Goal: Information Seeking & Learning: Learn about a topic

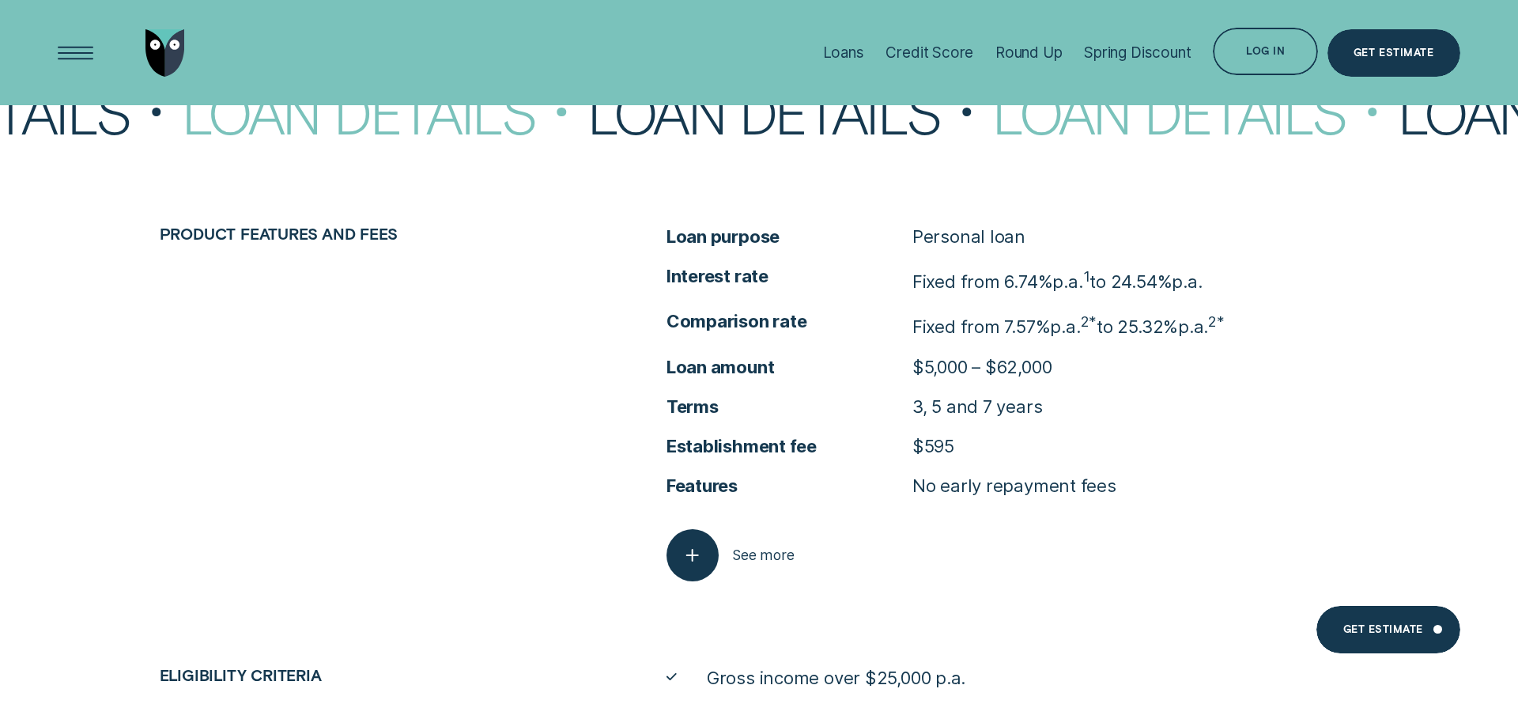
scroll to position [7558, 0]
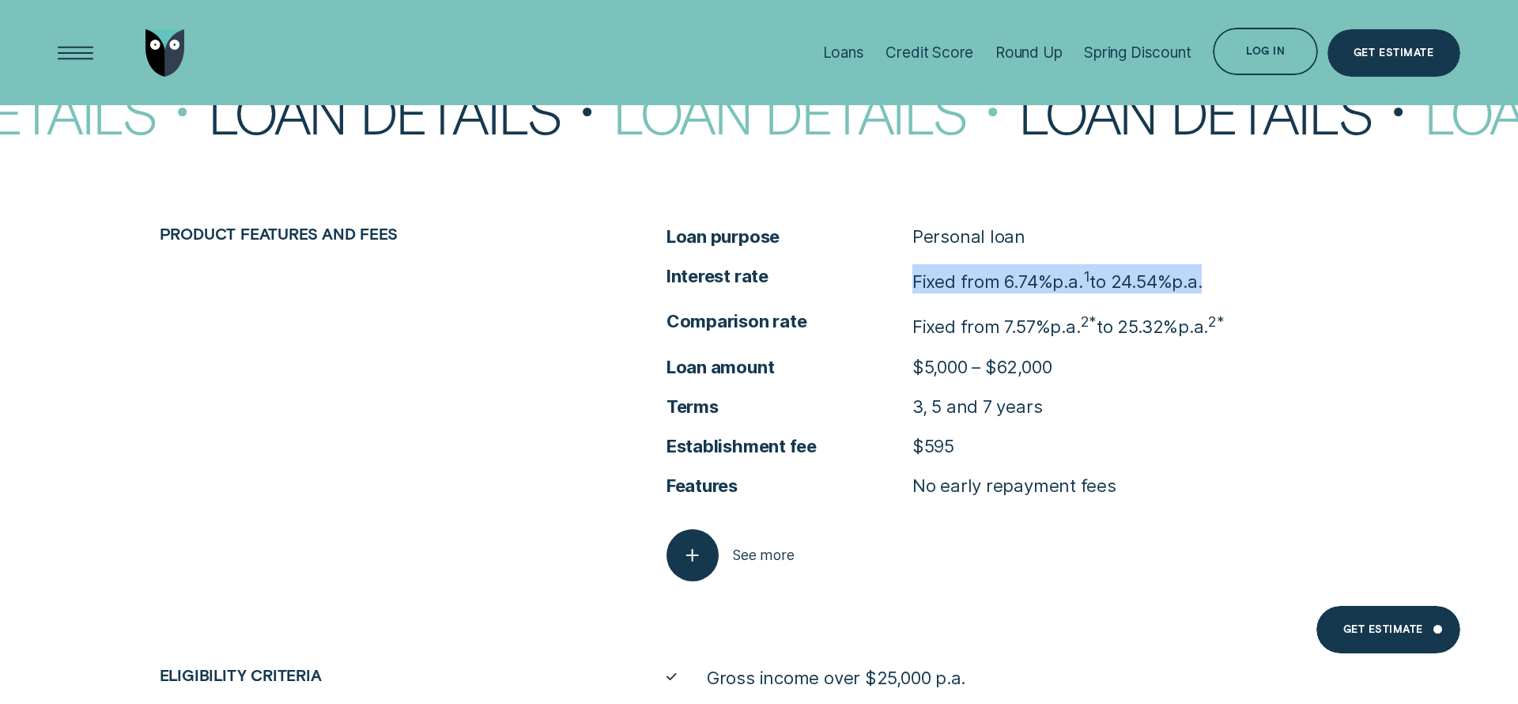
drag, startPoint x: 915, startPoint y: 266, endPoint x: 1224, endPoint y: 277, distance: 308.5
click at [1224, 277] on li "Interest rate Fixed from 6.74% p.a. 1 to 24.54% p.a." at bounding box center [1012, 278] width 693 height 29
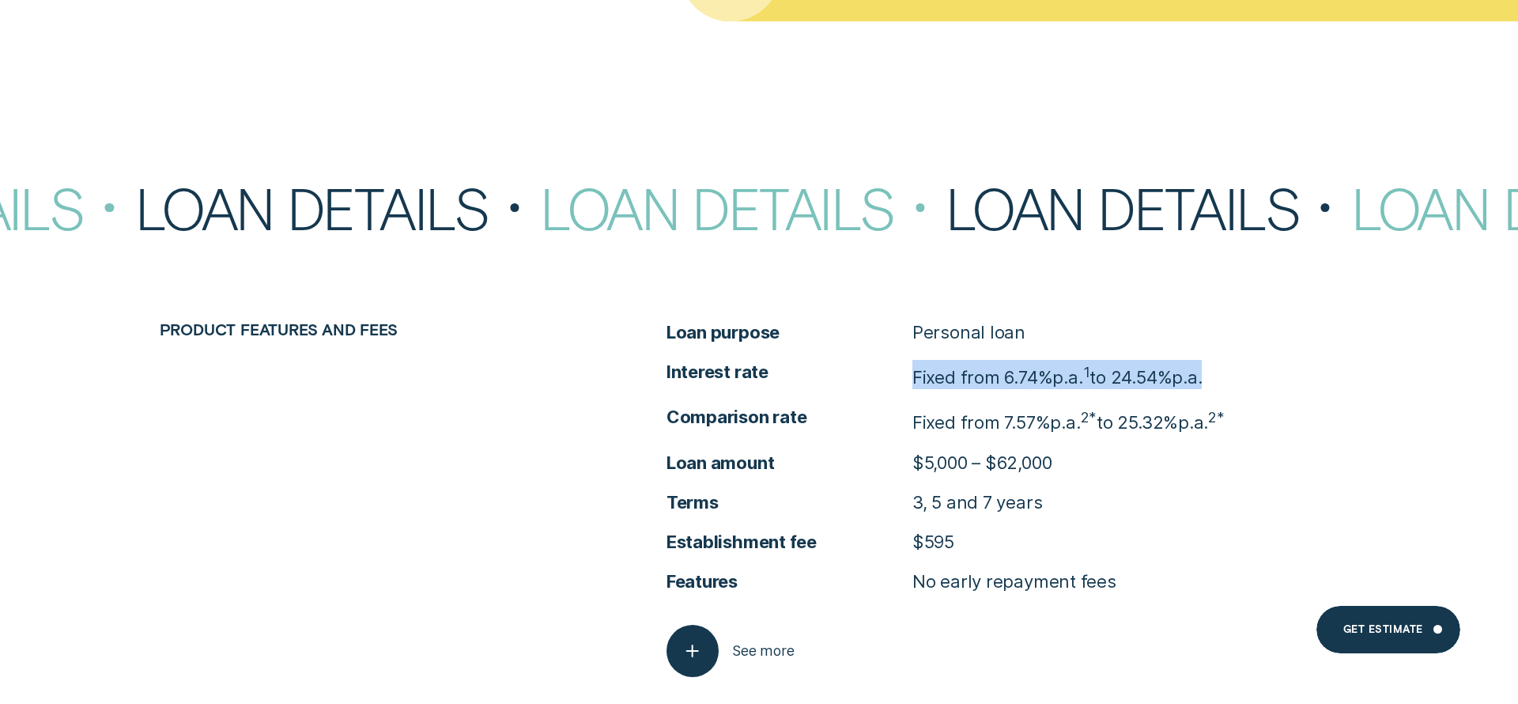
scroll to position [7461, 0]
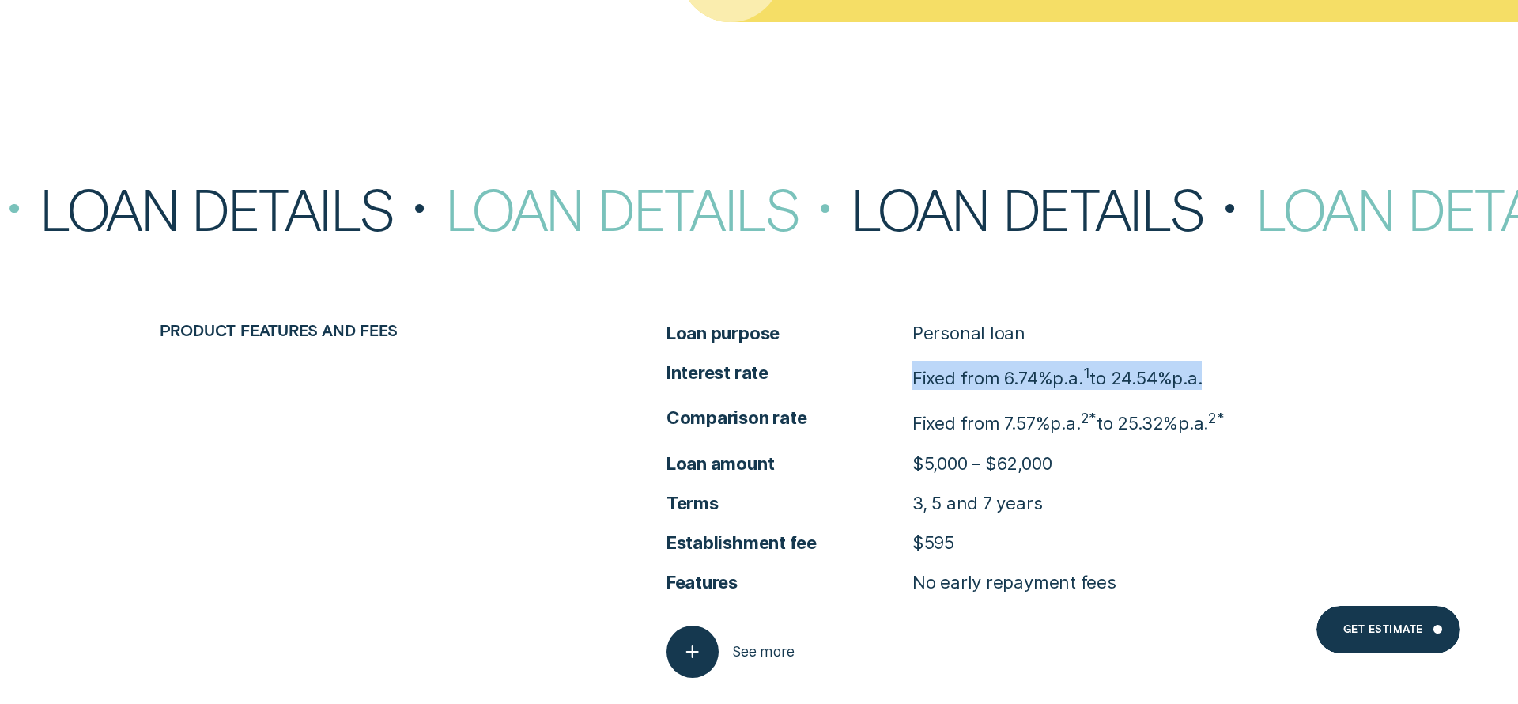
click at [923, 372] on p "Fixed from 6.74% p.a. 1 to 24.54% p.a." at bounding box center [1057, 375] width 290 height 29
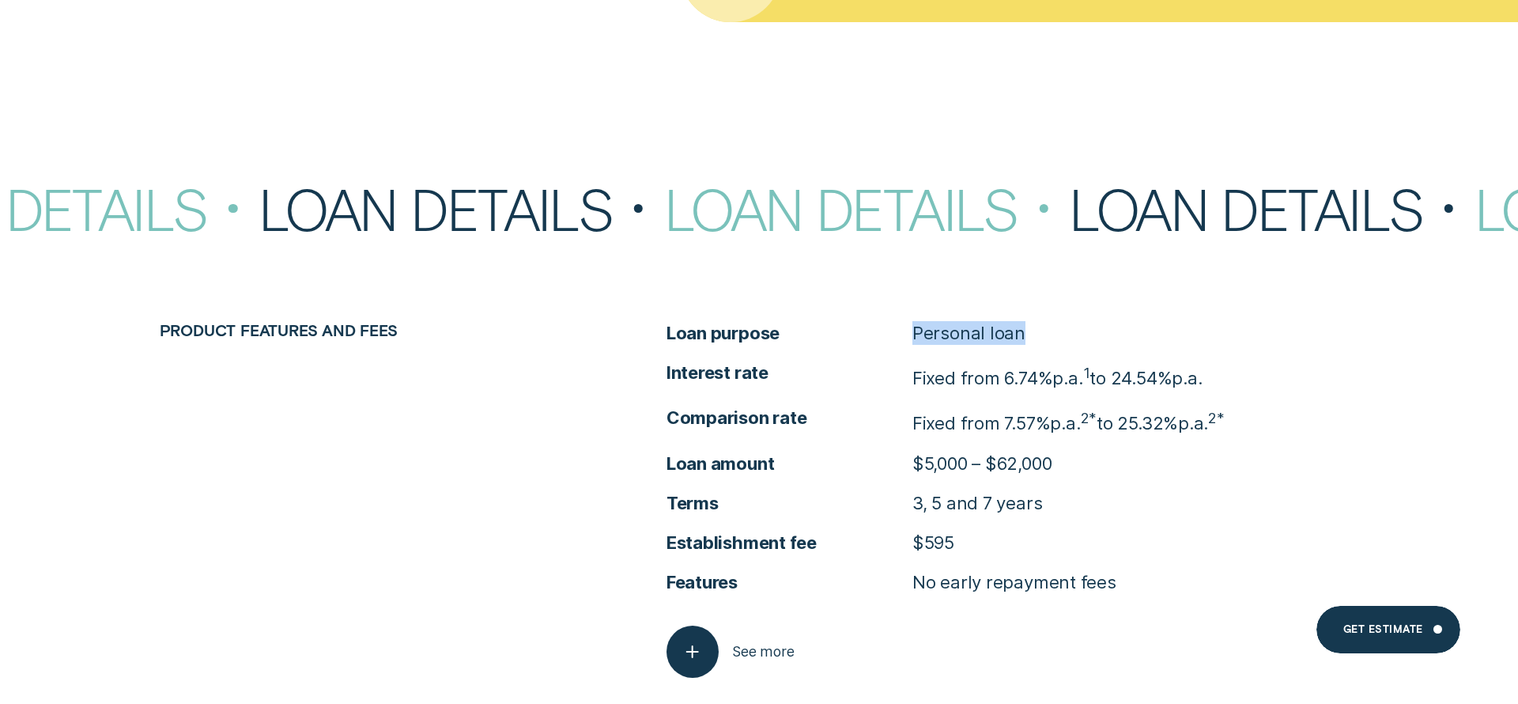
drag, startPoint x: 912, startPoint y: 322, endPoint x: 1049, endPoint y: 325, distance: 137.6
click at [1049, 325] on li "Loan purpose Personal loan" at bounding box center [1012, 333] width 693 height 24
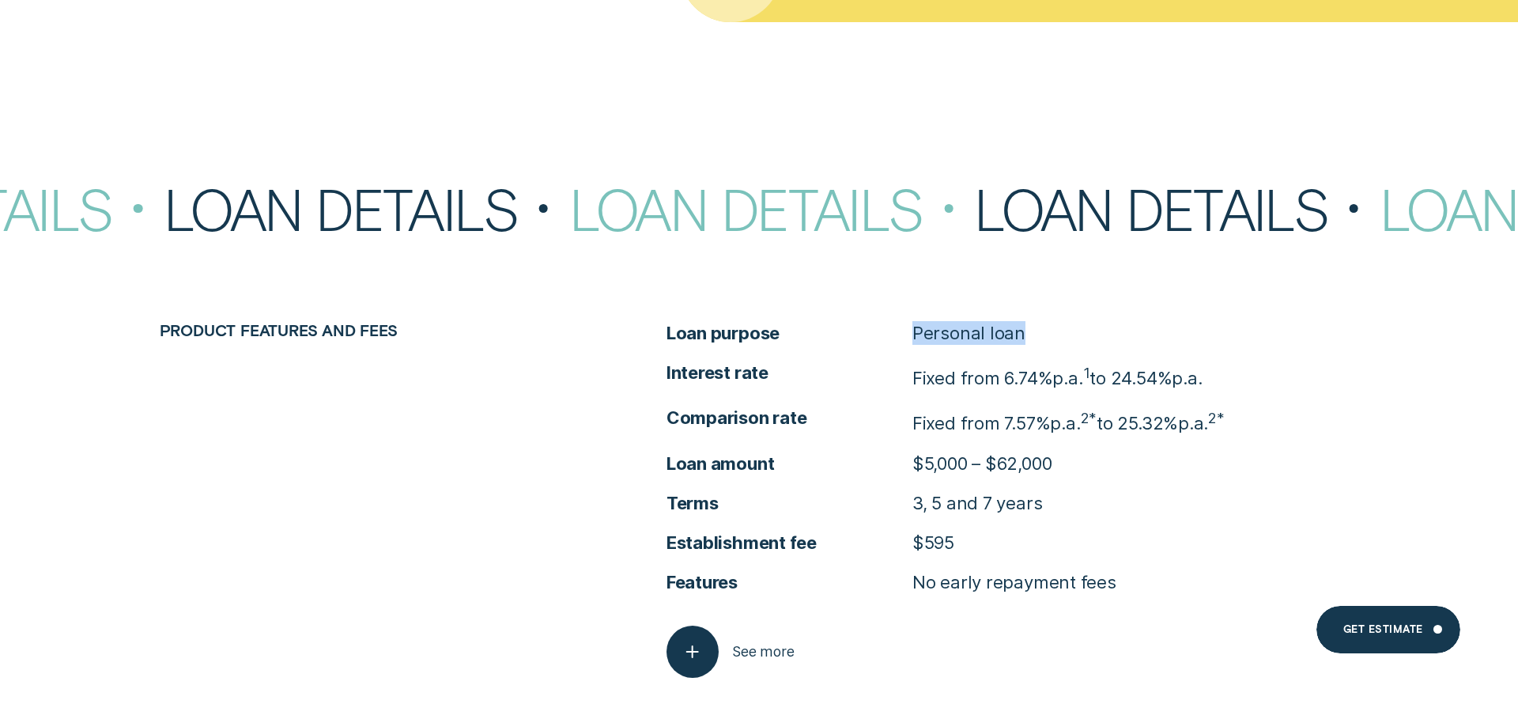
click at [1049, 325] on li "Loan purpose Personal loan" at bounding box center [1012, 333] width 693 height 24
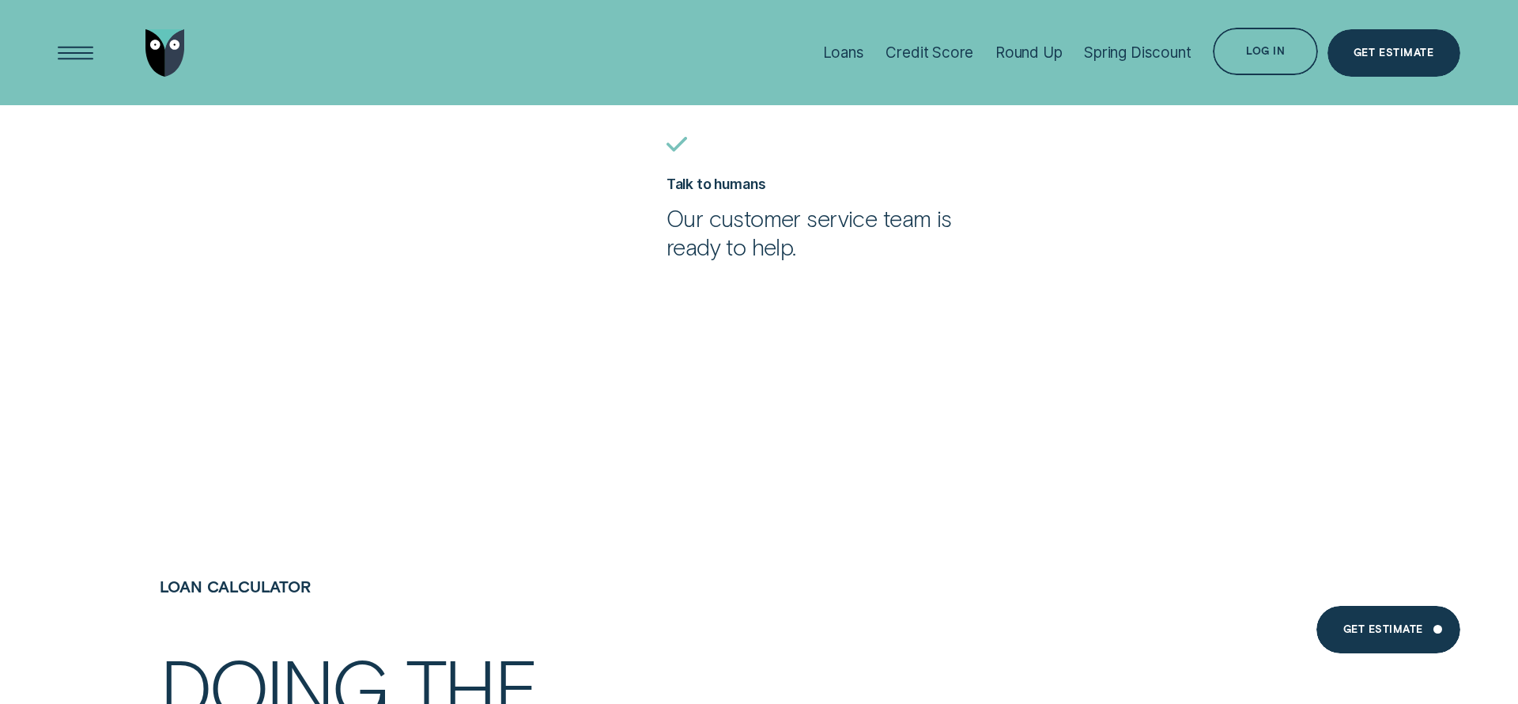
scroll to position [3806, 0]
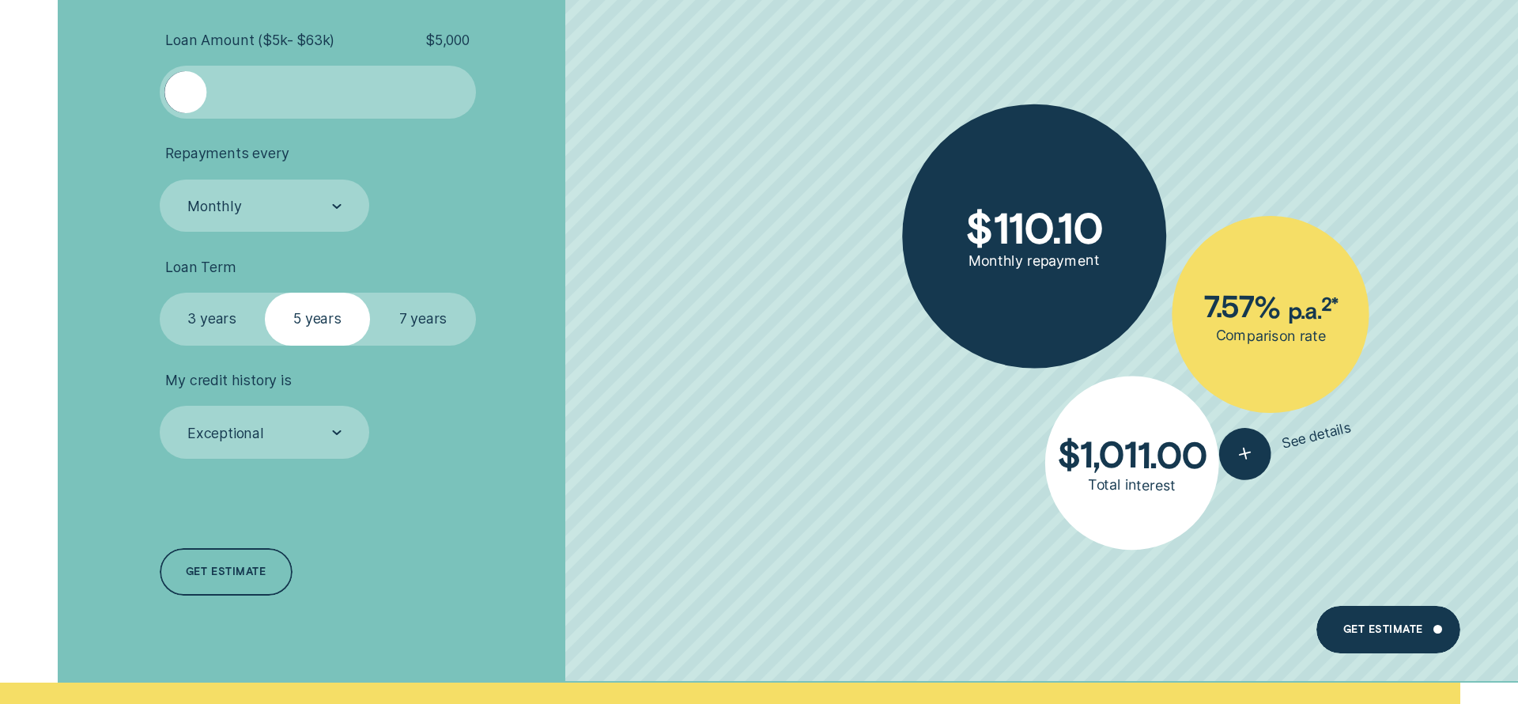
scroll to position [5405, 0]
